Goal: Transaction & Acquisition: Download file/media

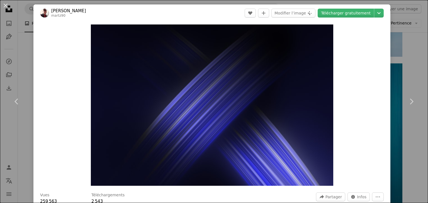
scroll to position [1561, 0]
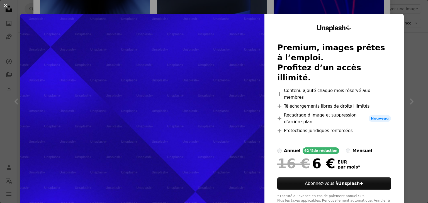
click at [197, 8] on div "An X shape Unsplash+ Premium, images prêtes à l’emploi. Profitez d’un accès ill…" at bounding box center [214, 101] width 428 height 203
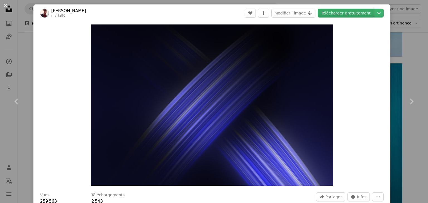
click at [352, 13] on link "Télécharger gratuitement" at bounding box center [346, 13] width 56 height 9
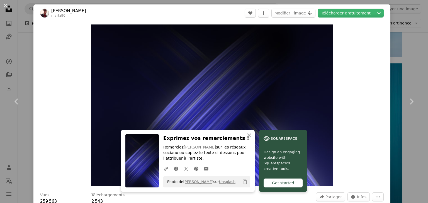
drag, startPoint x: 1, startPoint y: 4, endPoint x: 28, endPoint y: 30, distance: 37.1
click at [2, 4] on button "An X shape" at bounding box center [5, 5] width 7 height 7
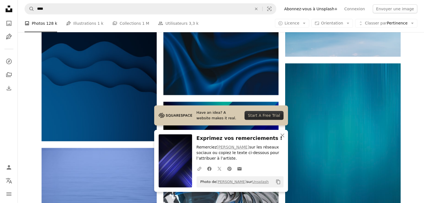
click at [210, 102] on img at bounding box center [220, 140] width 115 height 77
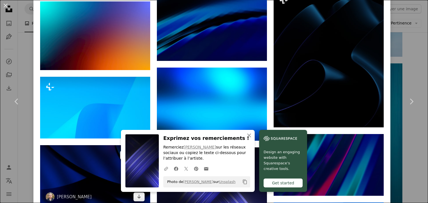
scroll to position [808, 0]
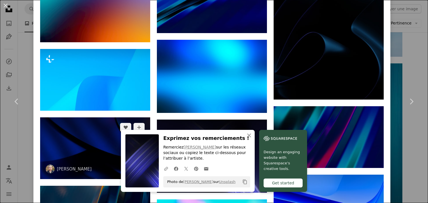
click at [113, 118] on img at bounding box center [95, 149] width 110 height 62
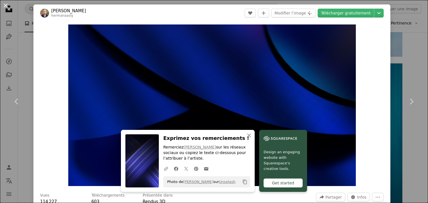
click at [2, 9] on button "An X shape" at bounding box center [5, 5] width 7 height 7
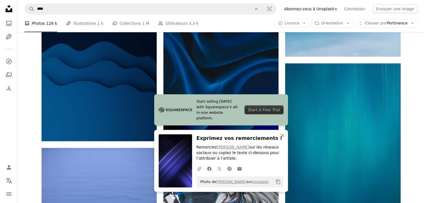
click at [215, 102] on img at bounding box center [220, 140] width 115 height 77
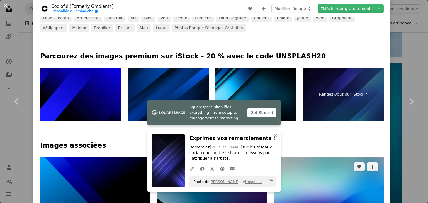
scroll to position [307, 0]
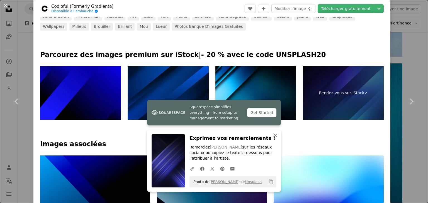
click at [274, 135] on icon "An X shape" at bounding box center [275, 135] width 7 height 7
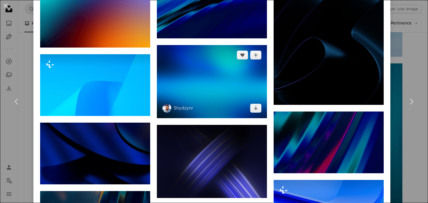
scroll to position [808, 0]
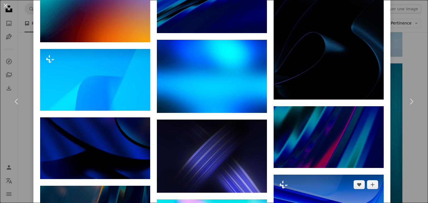
click at [302, 175] on img at bounding box center [329, 206] width 110 height 62
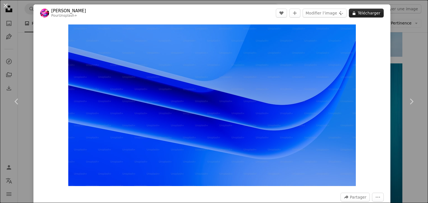
click at [356, 14] on button "A lock Télécharger" at bounding box center [366, 13] width 35 height 9
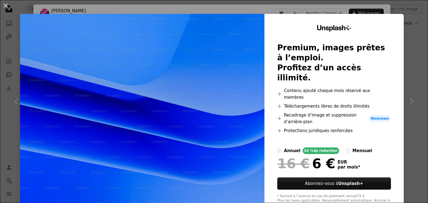
click at [265, 9] on div "An X shape Unsplash+ Premium, images prêtes à l’emploi. Profitez d’un accès ill…" at bounding box center [214, 101] width 428 height 203
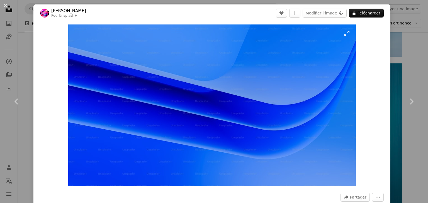
drag, startPoint x: 215, startPoint y: 105, endPoint x: 161, endPoint y: 157, distance: 76.1
click at [161, 157] on img "Zoom sur cette image" at bounding box center [212, 106] width 288 height 162
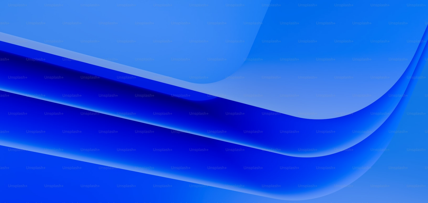
scroll to position [16, 0]
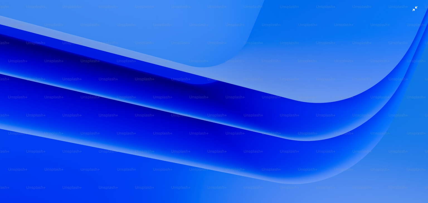
click at [266, 84] on img "Zoom arrière sur cette image" at bounding box center [214, 103] width 429 height 241
click at [266, 84] on img "Zoom arrière sur cette image" at bounding box center [212, 106] width 288 height 162
click at [266, 84] on img "Zoom arrière sur cette image" at bounding box center [214, 103] width 429 height 241
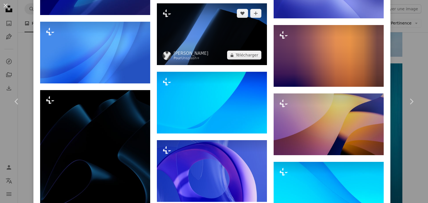
scroll to position [864, 0]
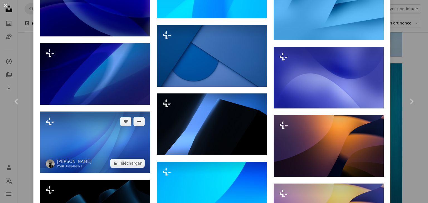
click at [115, 135] on img at bounding box center [95, 143] width 110 height 62
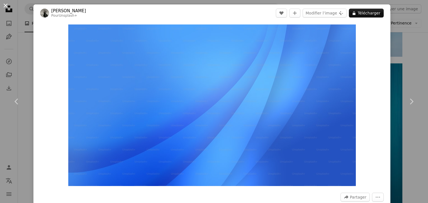
click at [9, 8] on button "An X shape" at bounding box center [5, 5] width 7 height 7
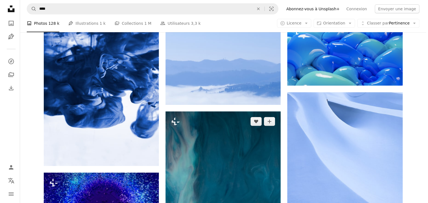
scroll to position [1790, 0]
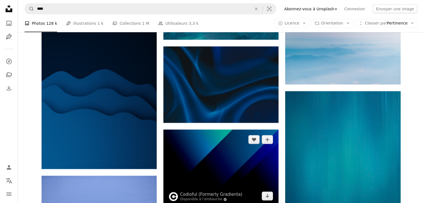
click at [189, 130] on img at bounding box center [220, 168] width 115 height 77
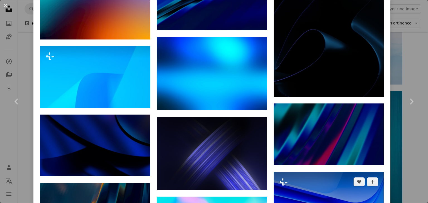
scroll to position [863, 0]
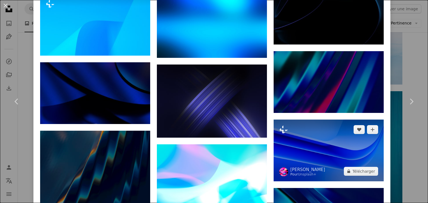
click at [332, 120] on img at bounding box center [329, 151] width 110 height 62
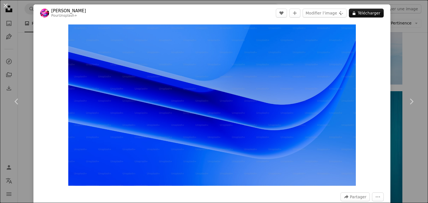
click at [249, 19] on header "[PERSON_NAME] Pour Unsplash+ A heart A plus sign Modifier l’image Plus sign for…" at bounding box center [211, 12] width 357 height 17
click at [331, 15] on button "Modifier l’image Plus sign for Unsplash+" at bounding box center [325, 13] width 44 height 9
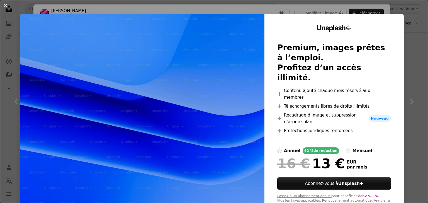
click at [284, 148] on div "annuel" at bounding box center [292, 151] width 16 height 7
click at [353, 148] on div "mensuel" at bounding box center [363, 151] width 20 height 7
click at [286, 148] on div "annuel" at bounding box center [292, 151] width 16 height 7
click at [298, 6] on div "An X shape Unsplash+ Premium, images prêtes à l’emploi. Profitez d’un accès ill…" at bounding box center [214, 101] width 428 height 203
